Goal: Task Accomplishment & Management: Complete application form

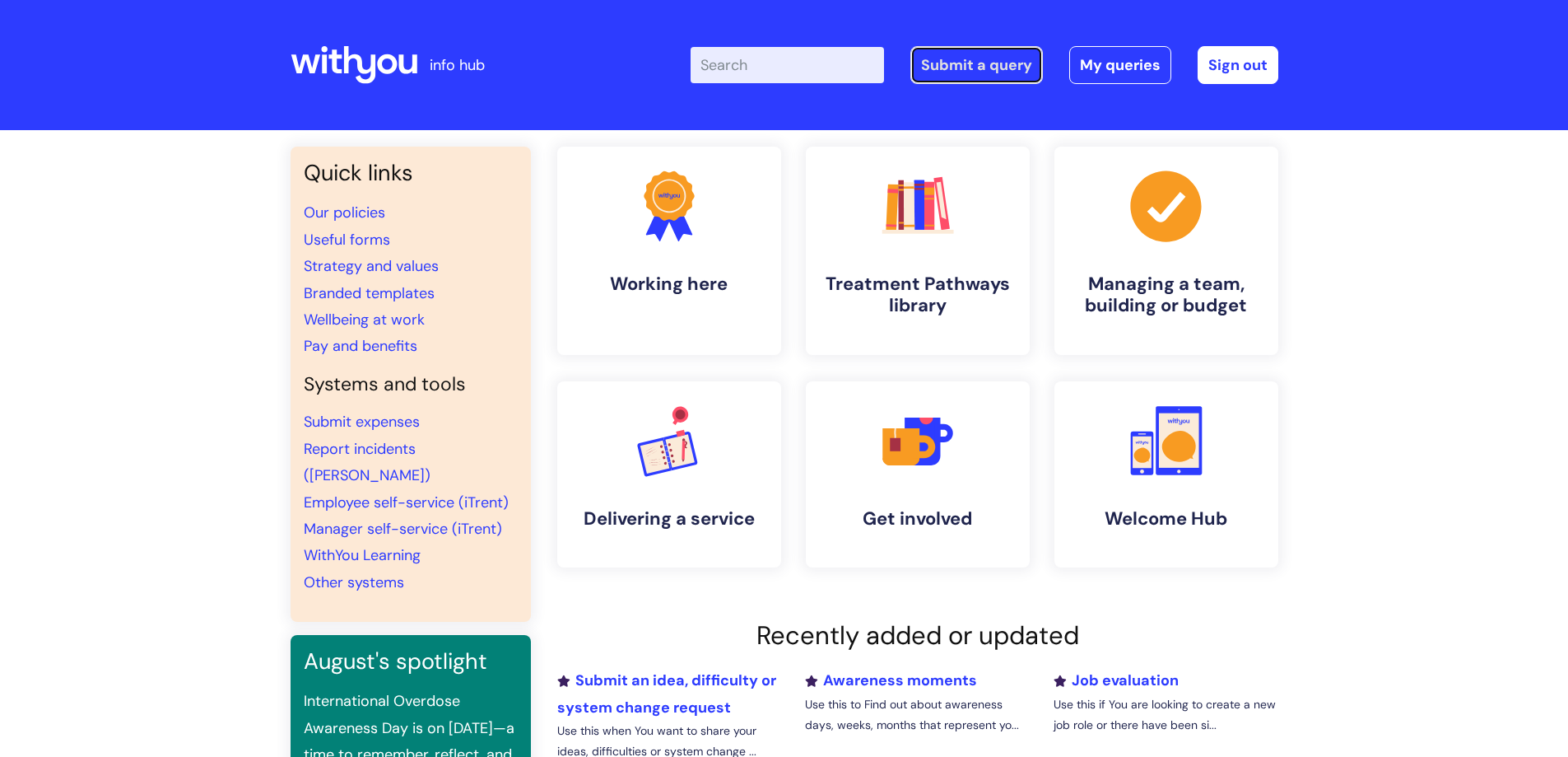
click at [982, 77] on link "Submit a query" at bounding box center [976, 64] width 132 height 38
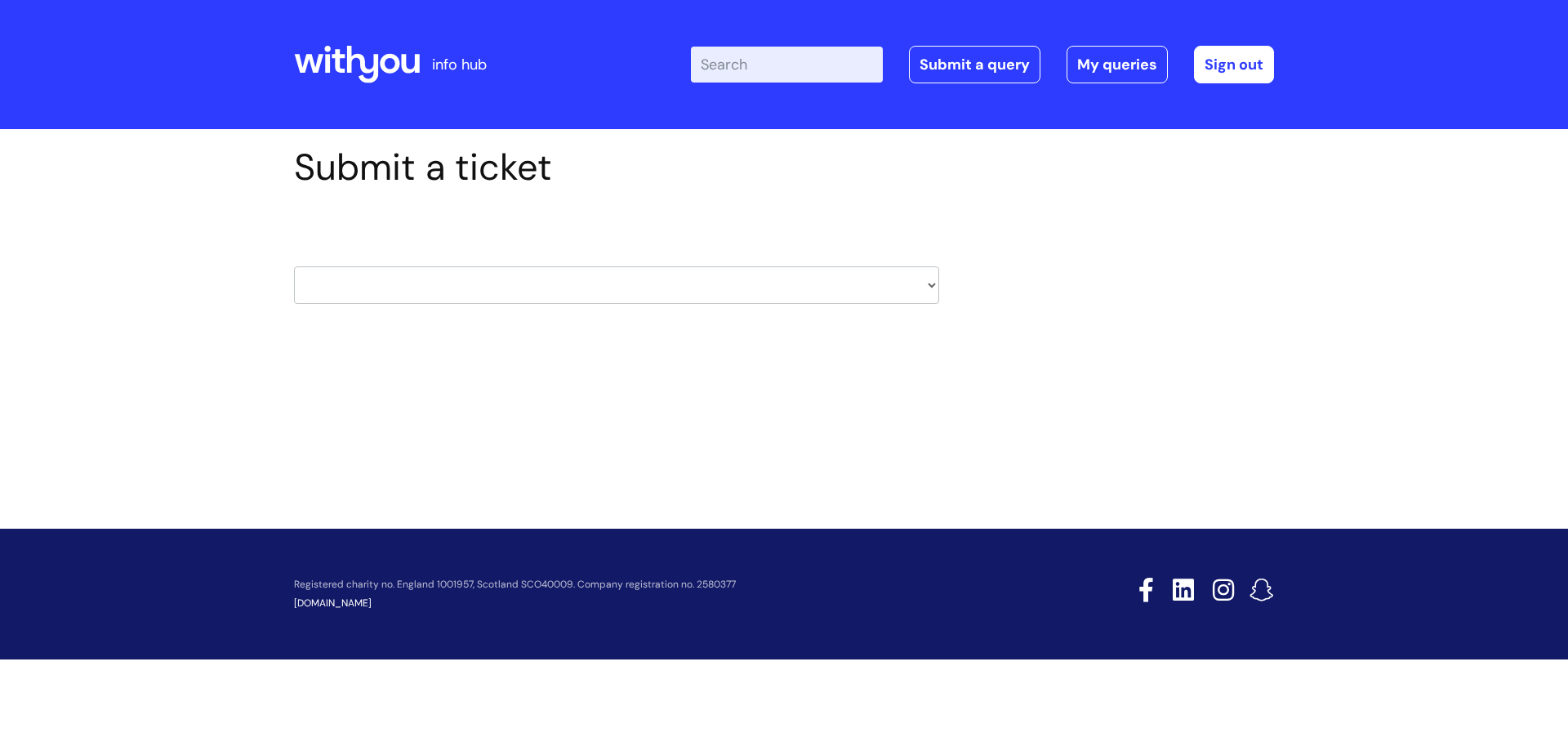
click at [480, 283] on select "HR / People IT and Support Clinical Drug Alerts Finance Accounts Data Support T…" at bounding box center [616, 284] width 645 height 38
select select "property_&_estates"
click at [294, 266] on select "HR / People IT and Support Clinical Drug Alerts Finance Accounts Data Support T…" at bounding box center [616, 284] width 645 height 38
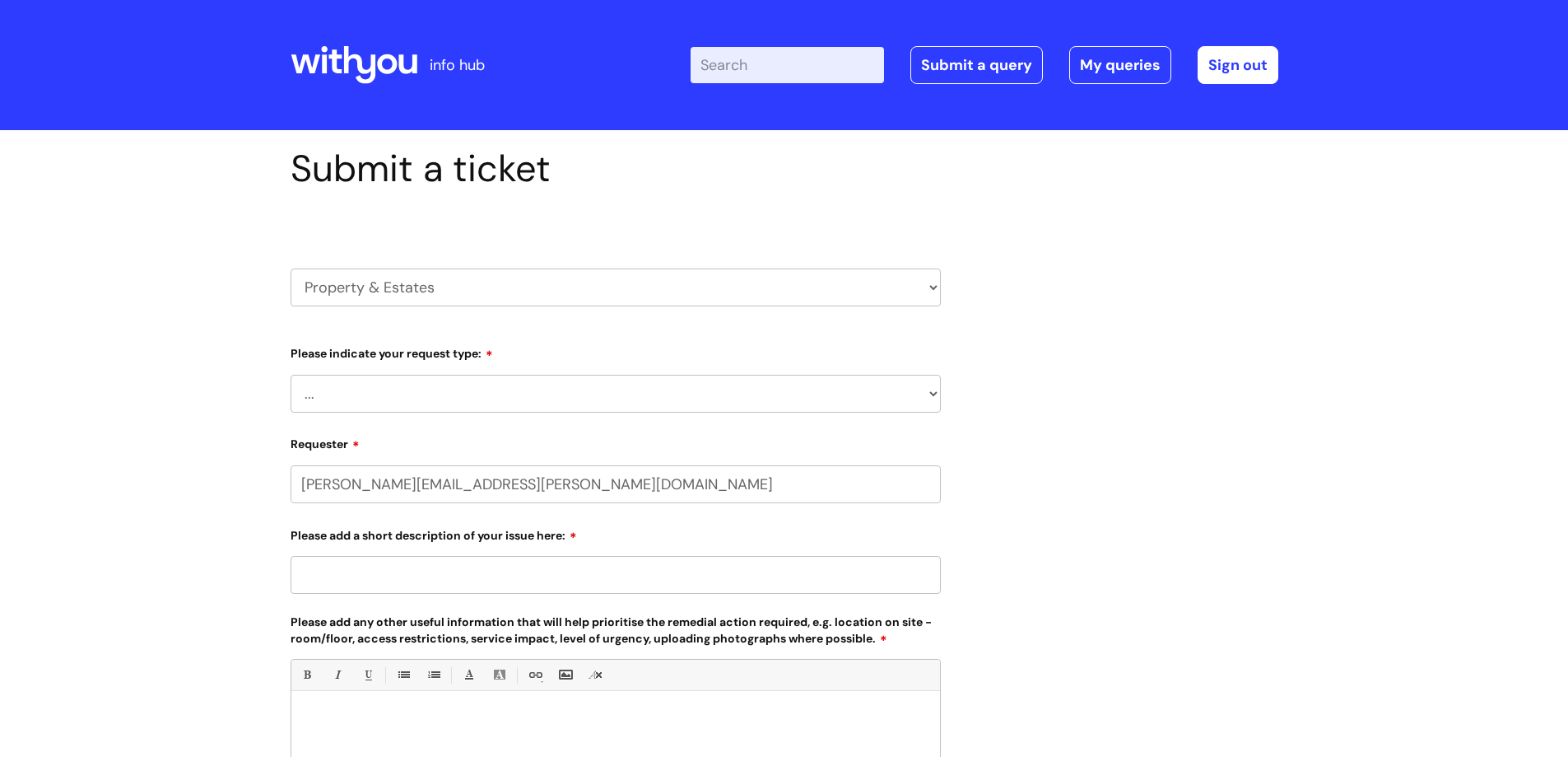
select select "80004286526"
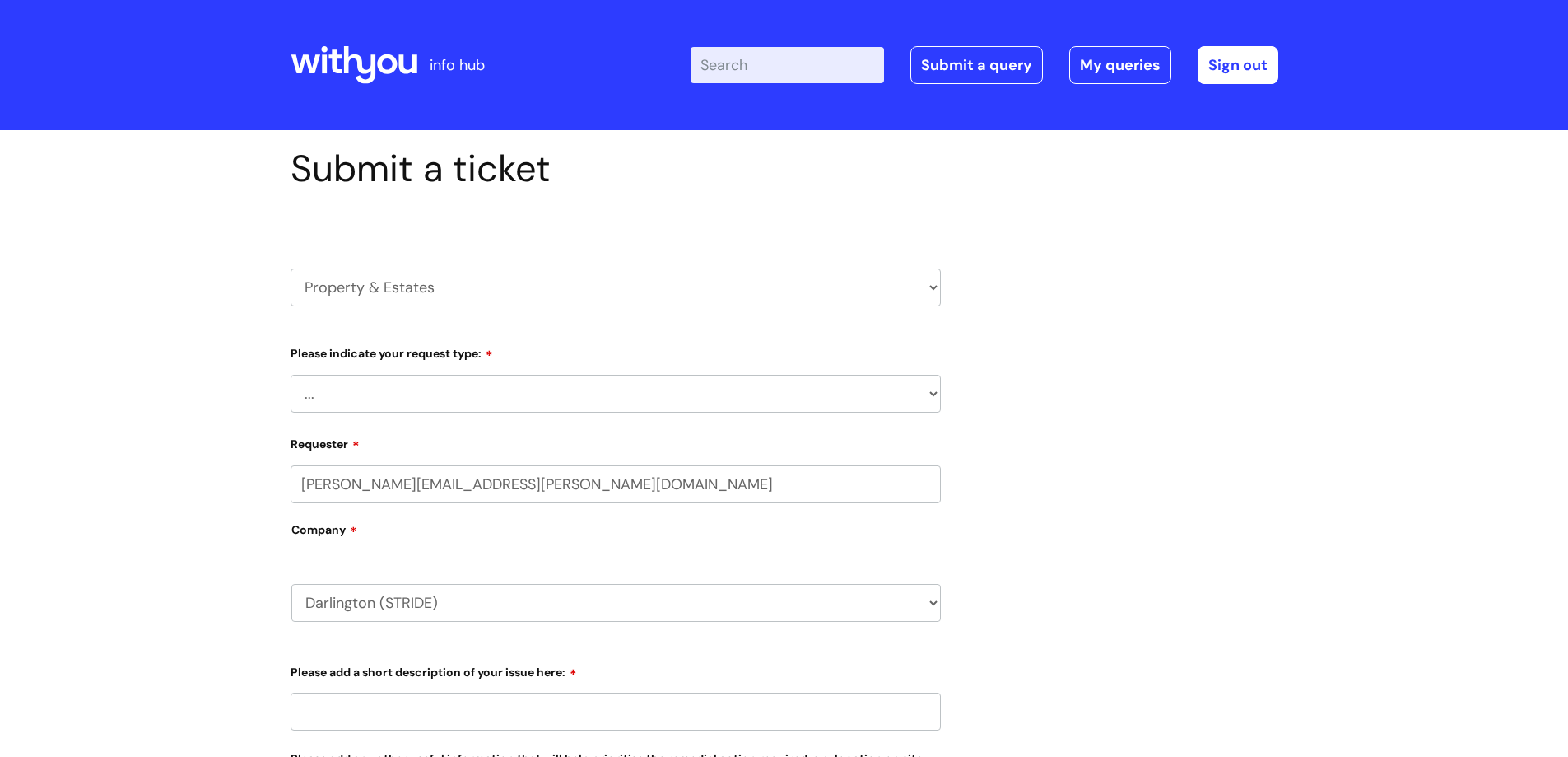
click at [448, 404] on select "... Facilities Support Lease/ Tenancy Agreements Health & Safety and Environmen…" at bounding box center [615, 393] width 650 height 38
select select "Facilities Support"
click at [290, 375] on select "... Facilities Support Lease/ Tenancy Agreements Health & Safety and Environmen…" at bounding box center [615, 393] width 650 height 38
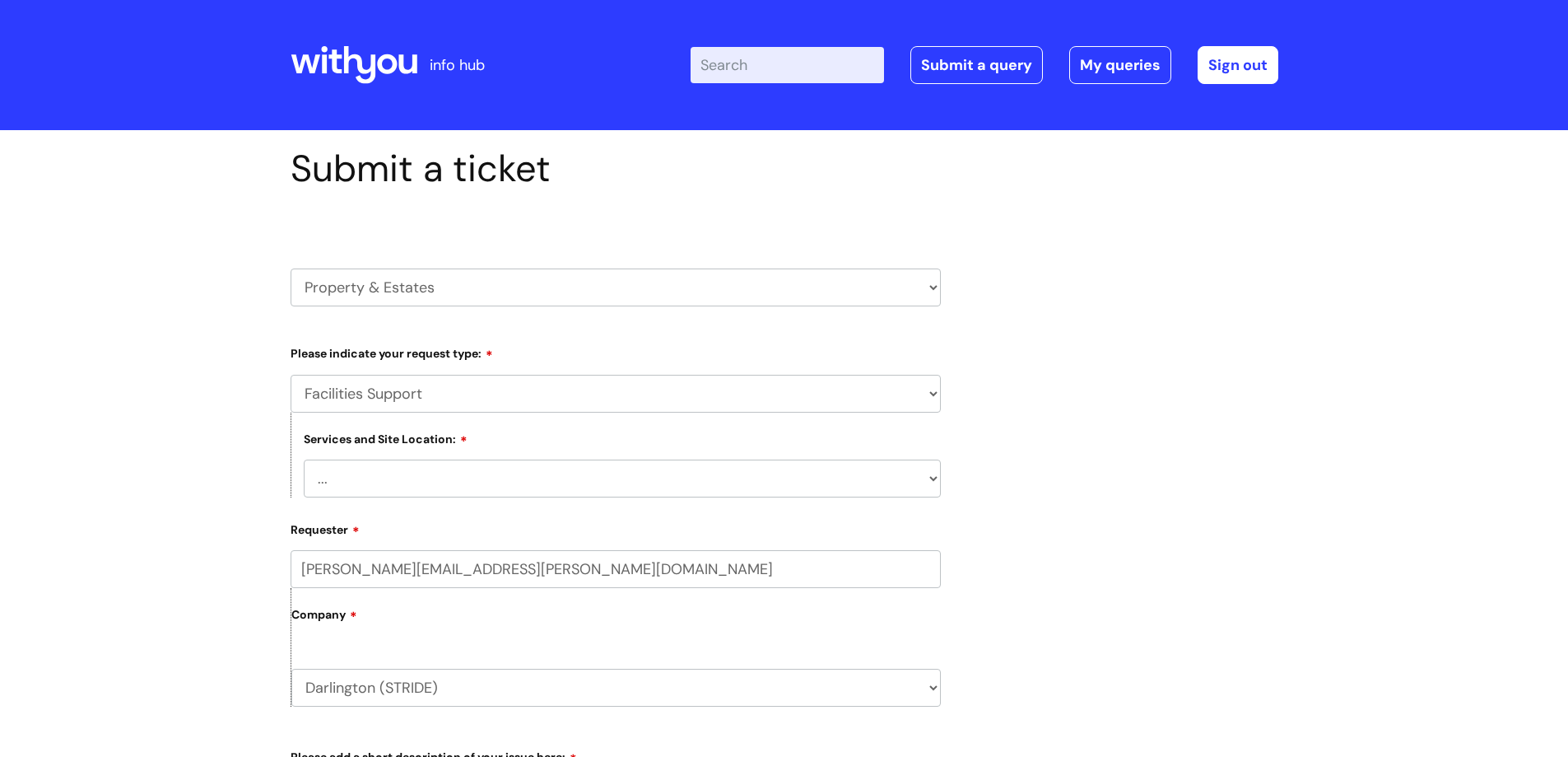
click at [459, 483] on select "... Cleethorpes Darlington Tubwell Darlington Coniscliffe Grimsby Preston Redca…" at bounding box center [622, 478] width 637 height 38
select select "Darlington Tubwell"
click at [303, 460] on select "... Cleethorpes Darlington Tubwell Darlington Coniscliffe Grimsby Preston Redca…" at bounding box center [622, 478] width 637 height 38
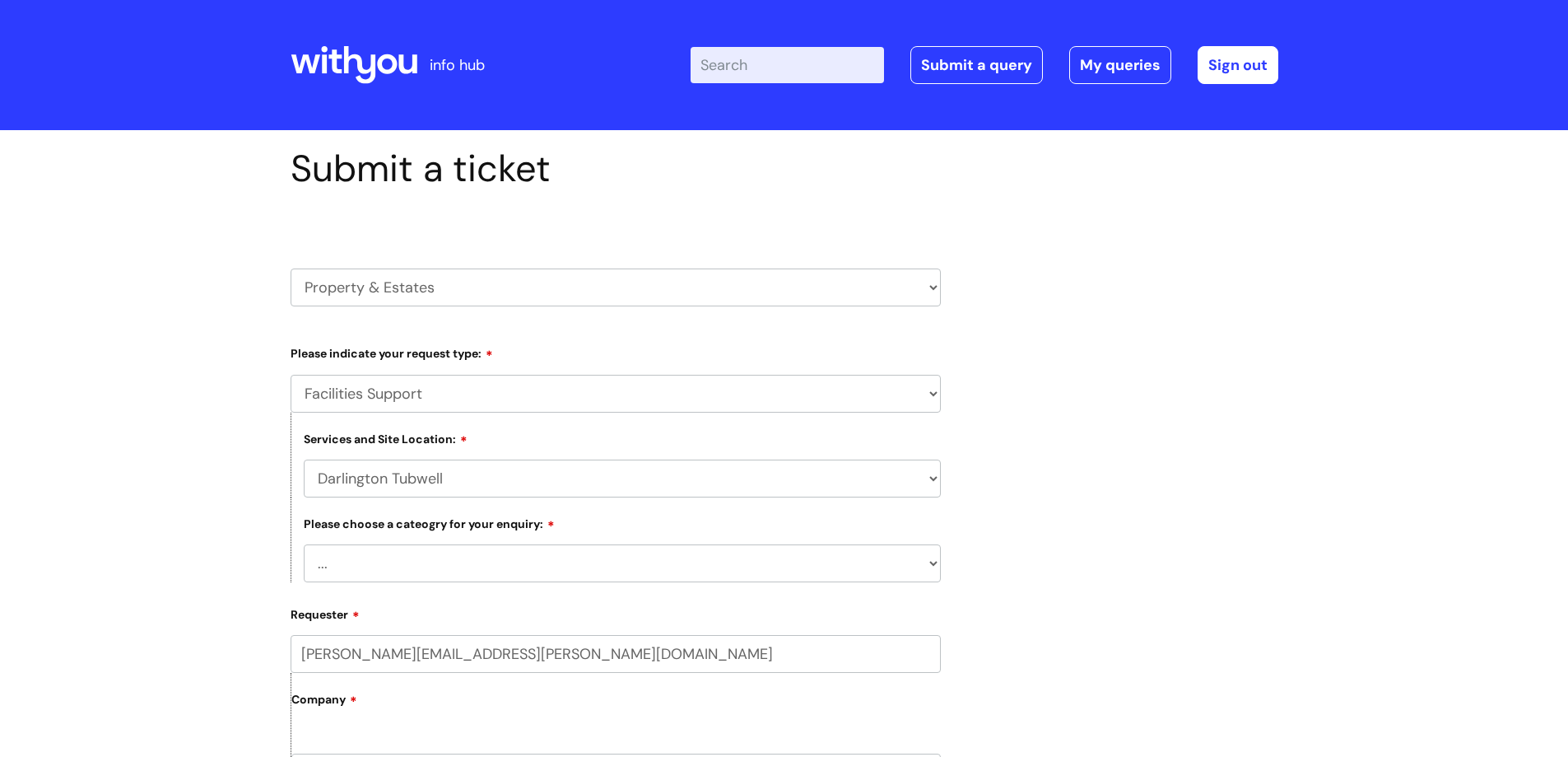
click at [445, 568] on select "... Electrical and Lighting Plumbing and Drainage Heating and Cooling Fixtures,…" at bounding box center [622, 563] width 637 height 38
select select "Property Systems incl, CCTV, Fire Alarms, Access Control"
click at [303, 544] on select "... Electrical and Lighting Plumbing and Drainage Heating and Cooling Fixtures,…" at bounding box center [622, 563] width 637 height 38
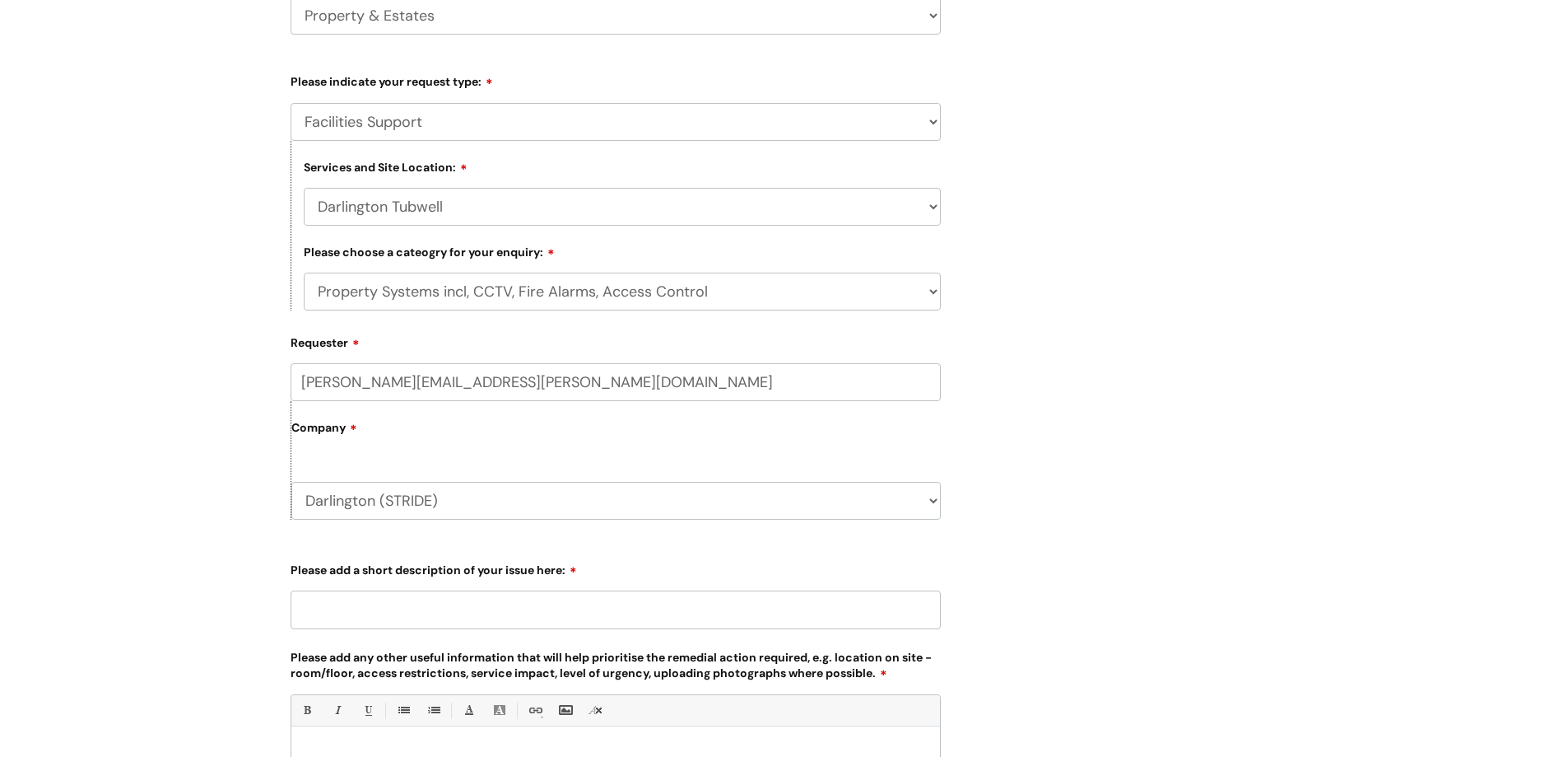
scroll to position [329, 0]
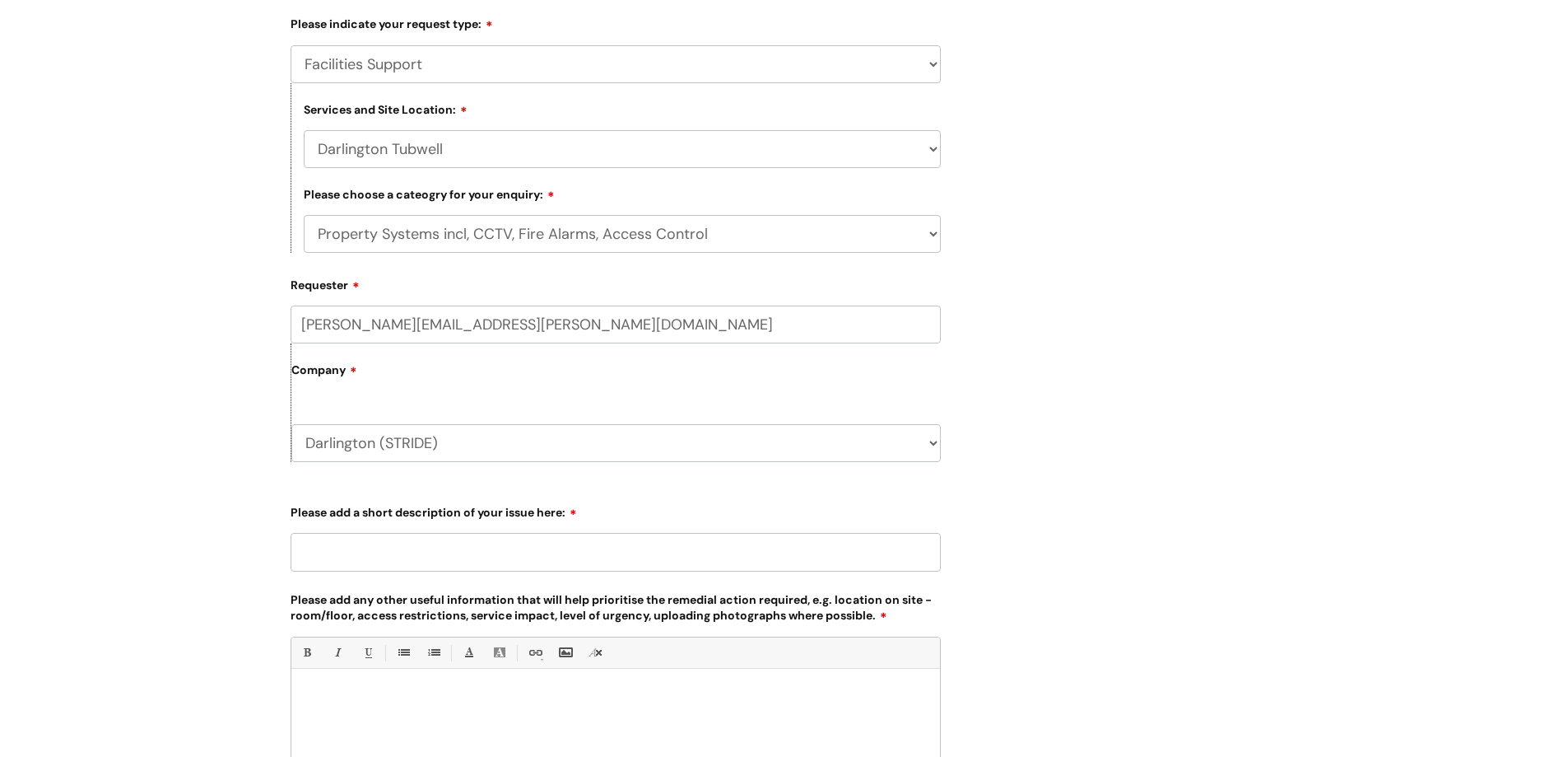
click at [400, 546] on input "Please add a short description of your issue here:" at bounding box center [615, 551] width 650 height 38
type input "alarm problem"
click at [327, 687] on div at bounding box center [615, 733] width 648 height 114
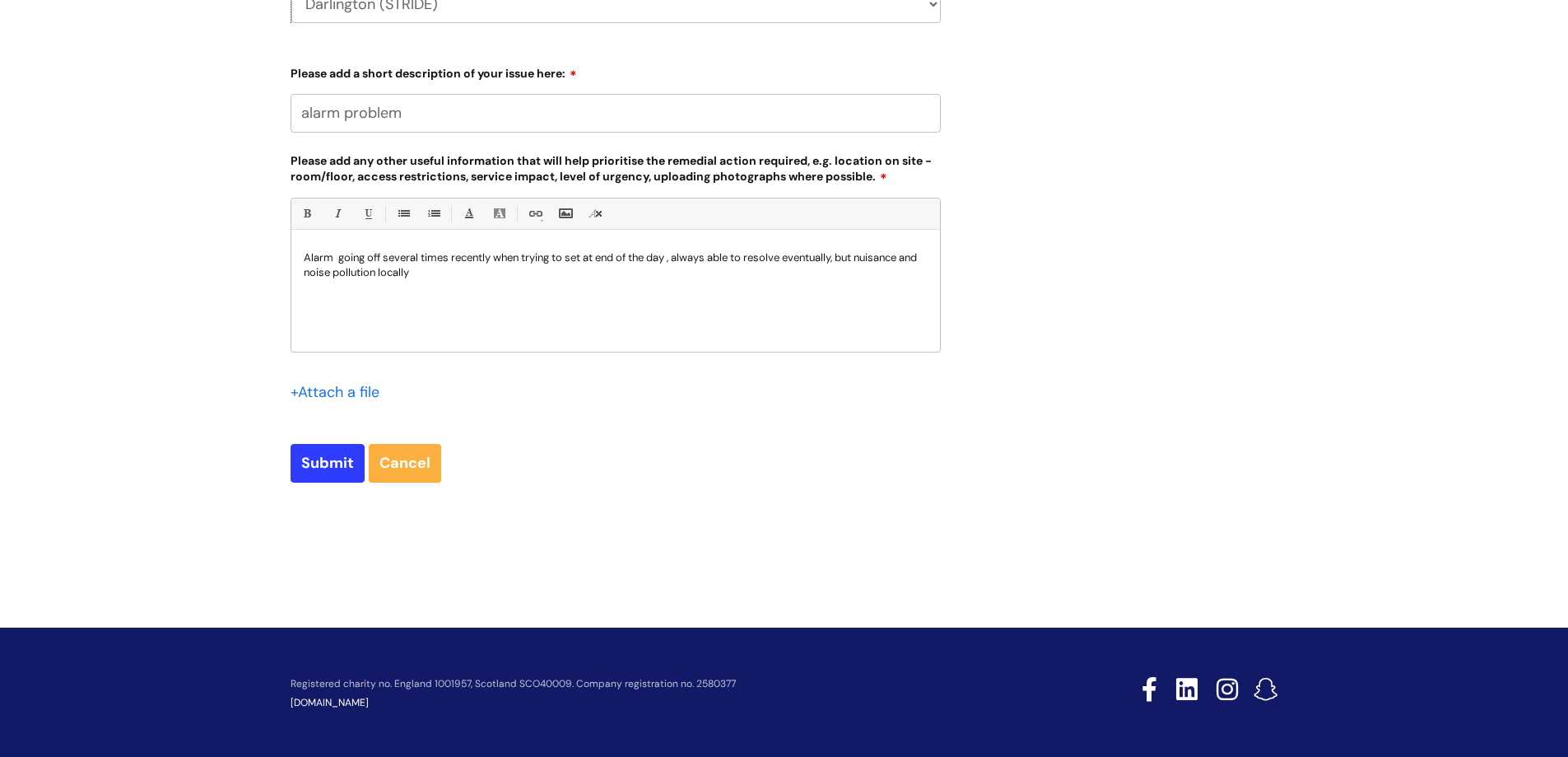
scroll to position [770, 0]
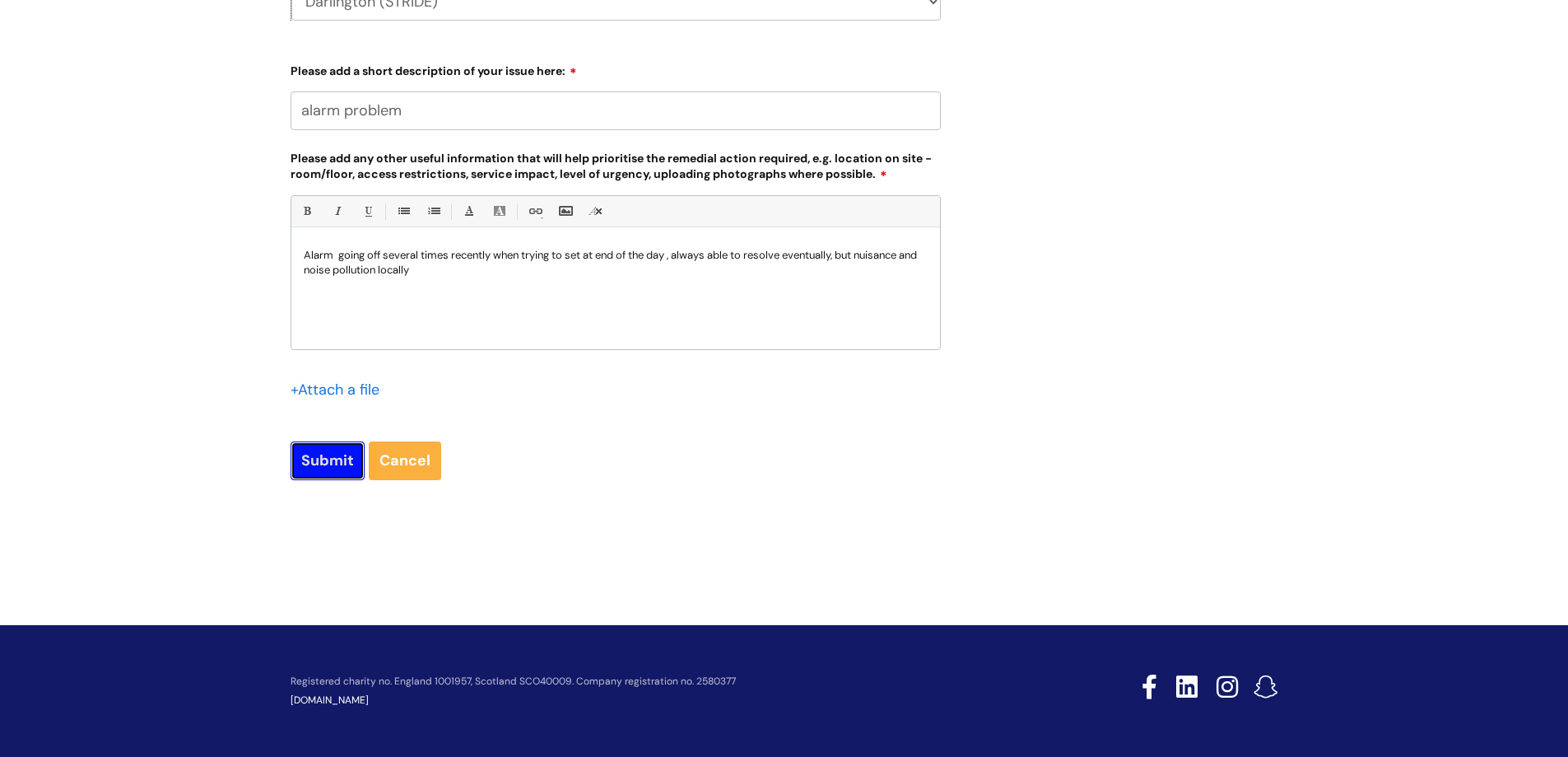
click at [317, 450] on input "Submit" at bounding box center [327, 460] width 74 height 38
type input "Please Wait..."
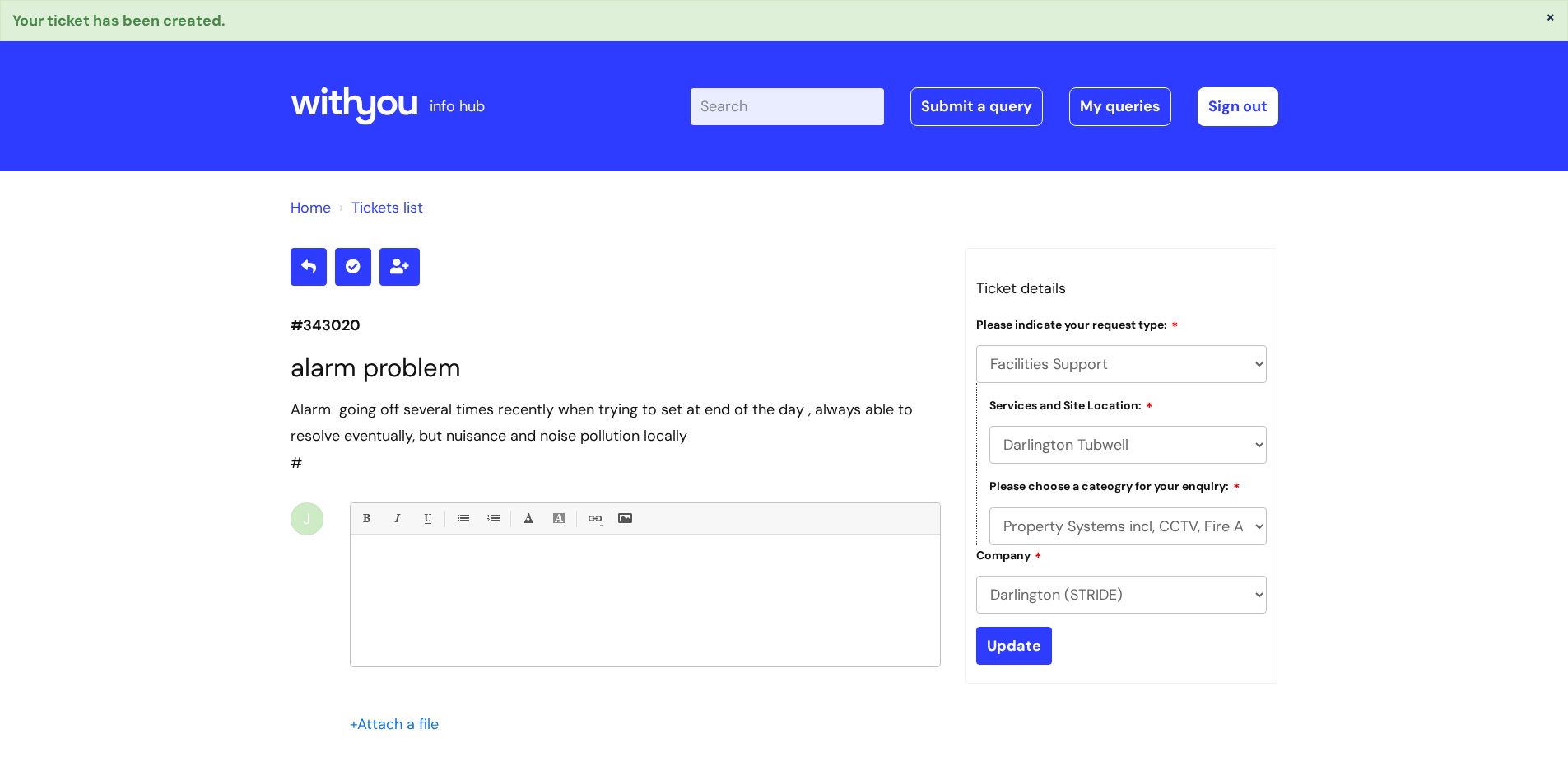
select select "Facilities Support"
select select "Darlington Tubwell"
select select "Property Systems incl, CCTV, Fire Alarms, Access Control"
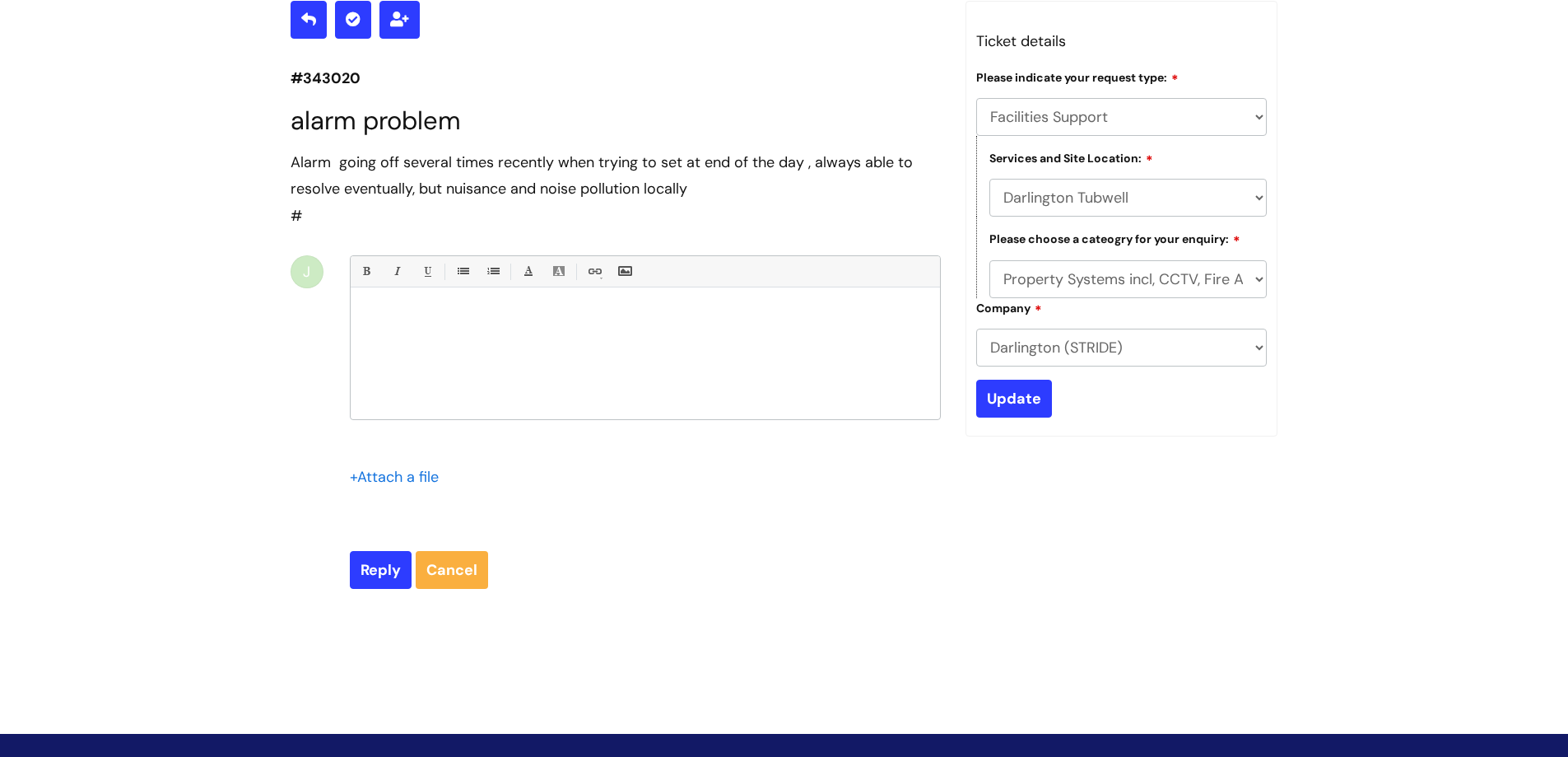
scroll to position [82, 0]
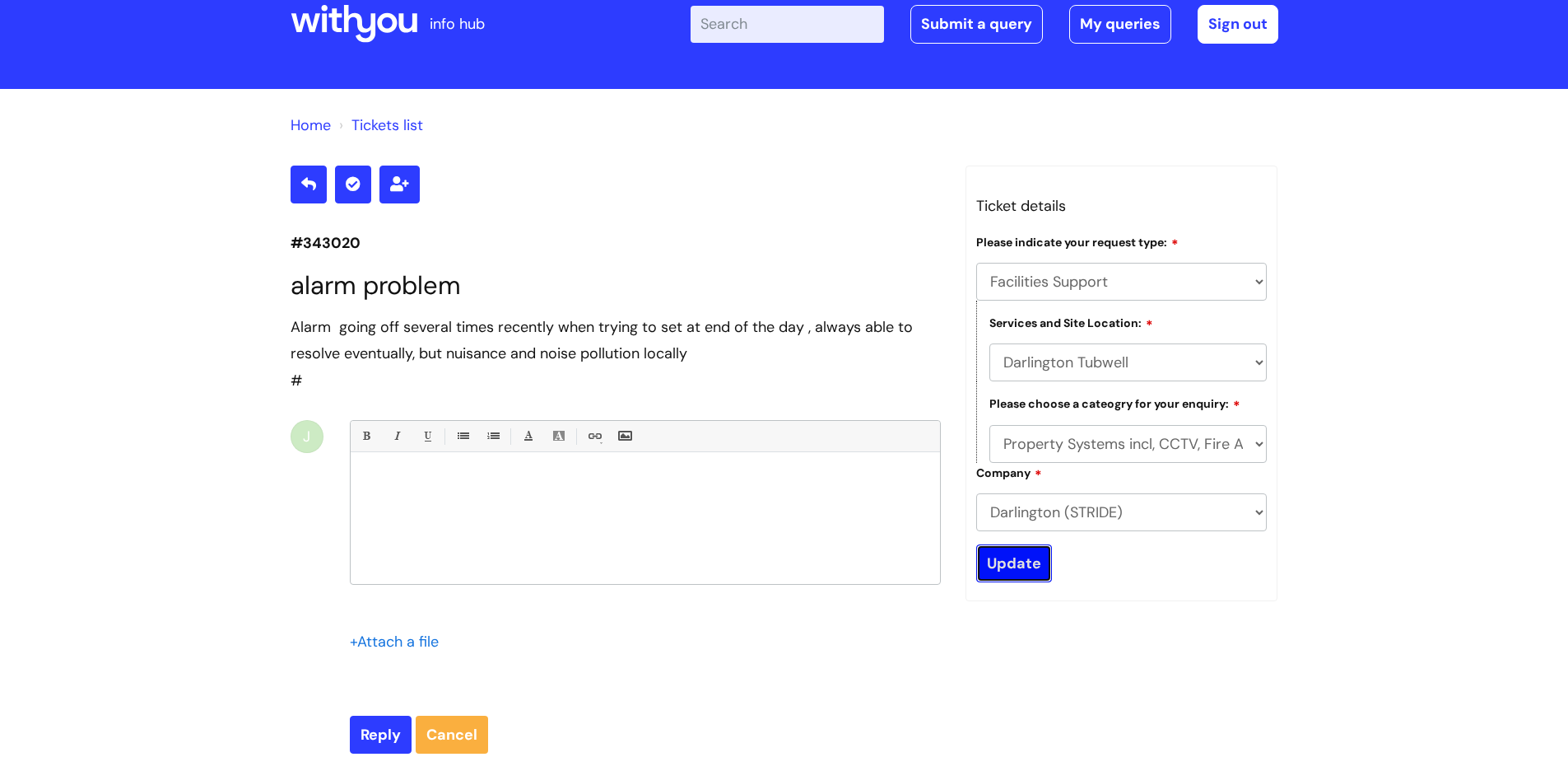
click at [1016, 565] on input "Update" at bounding box center [1014, 563] width 76 height 38
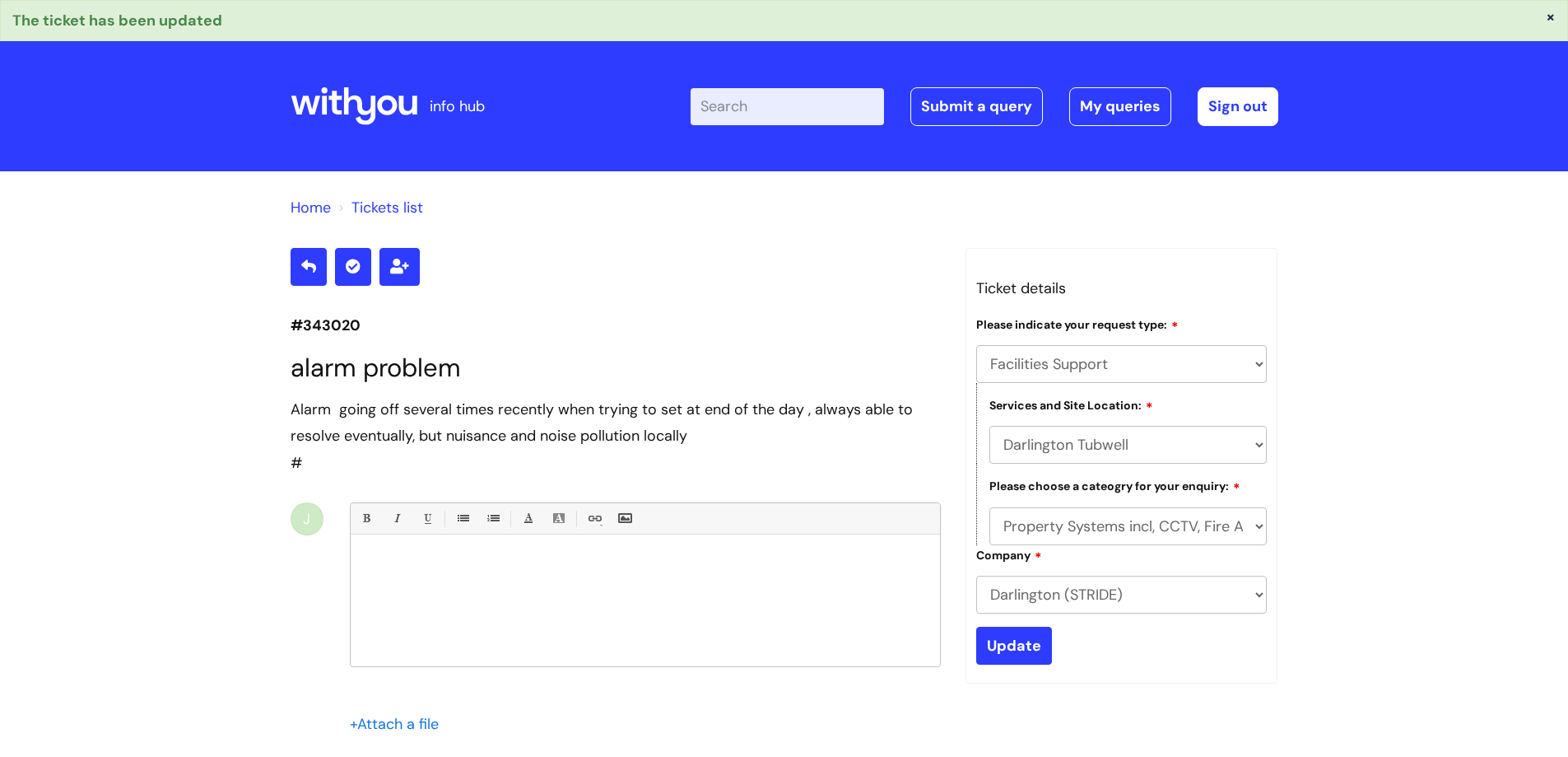
select select "Facilities Support"
select select "Darlington Tubwell"
select select "Property Systems incl, CCTV, Fire Alarms, Access Control"
